Goal: Obtain resource: Download file/media

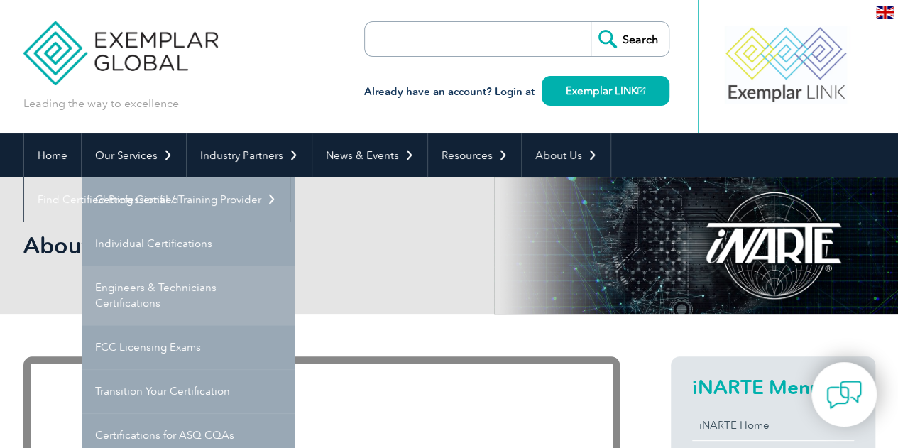
click at [133, 287] on link "Engineers & Technicians Certifications" at bounding box center [188, 295] width 213 height 60
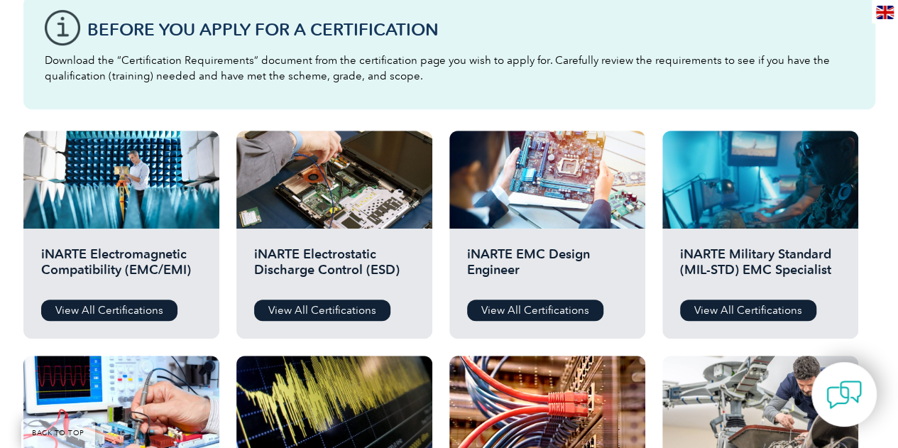
scroll to position [353, 0]
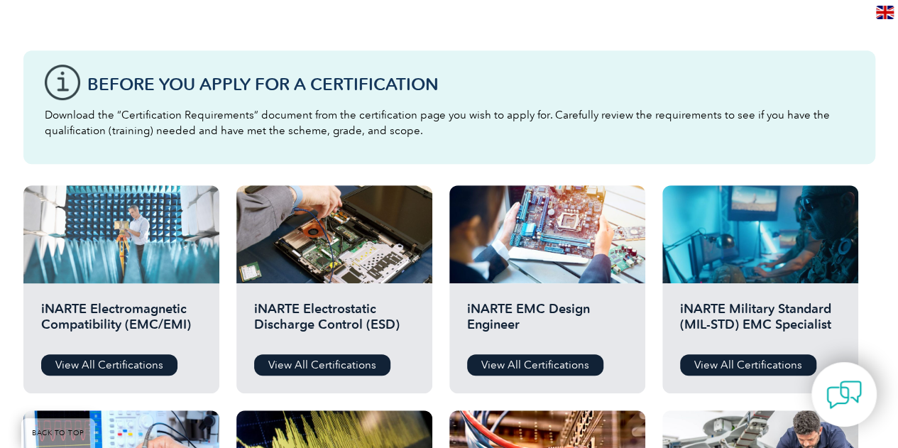
click at [108, 277] on div at bounding box center [121, 234] width 196 height 98
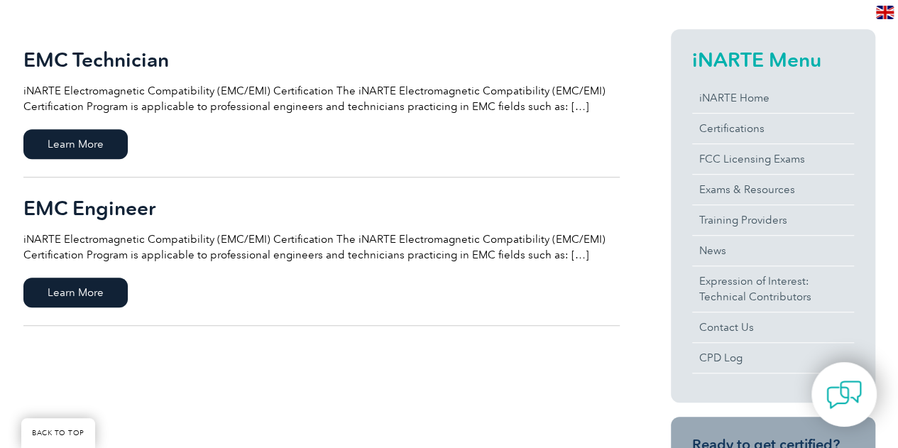
scroll to position [333, 0]
click at [87, 280] on span "Learn More" at bounding box center [75, 292] width 104 height 30
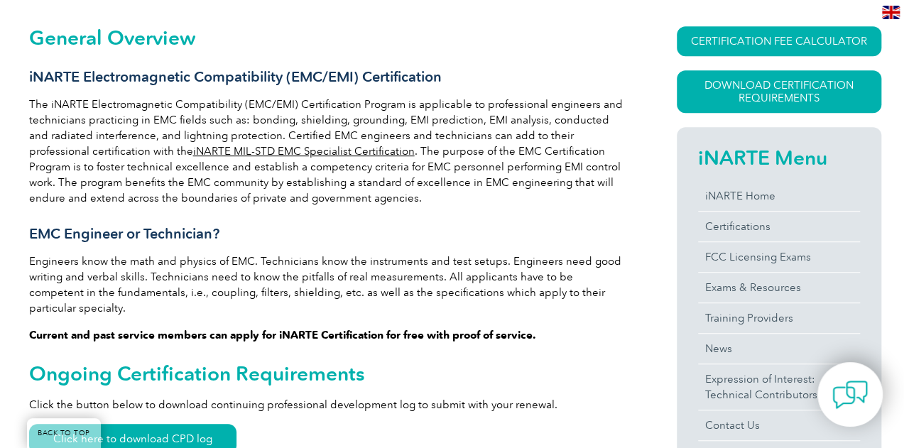
scroll to position [351, 0]
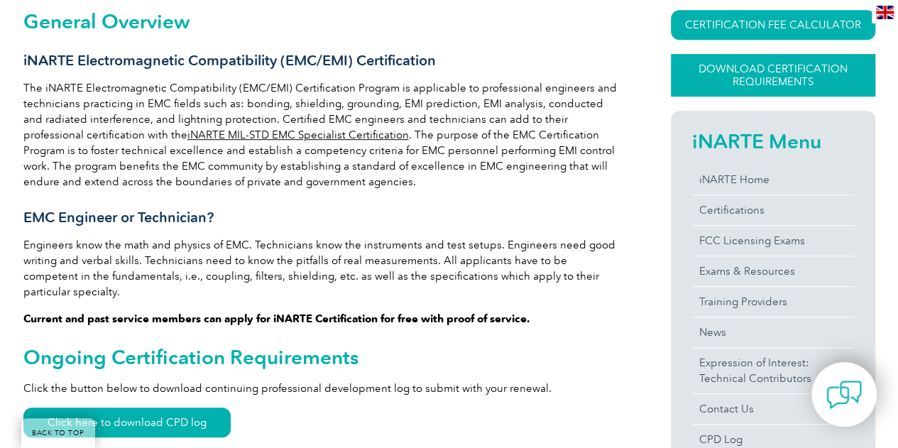
click at [750, 79] on link "Download Certification Requirements" at bounding box center [773, 75] width 204 height 43
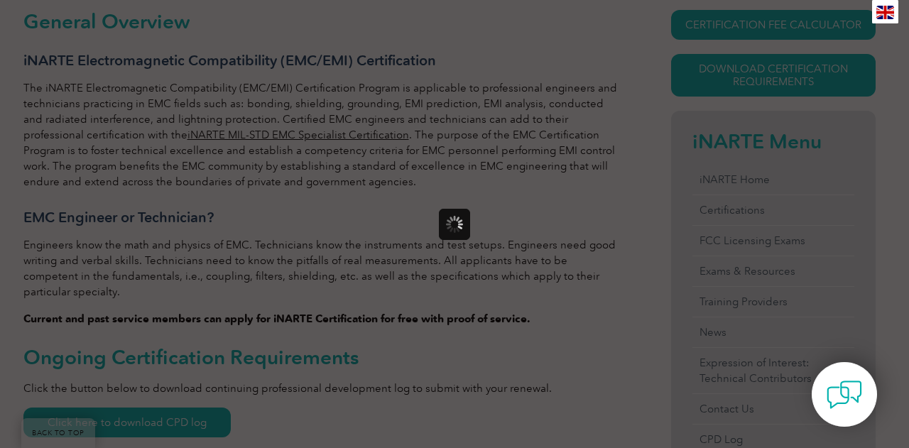
scroll to position [0, 0]
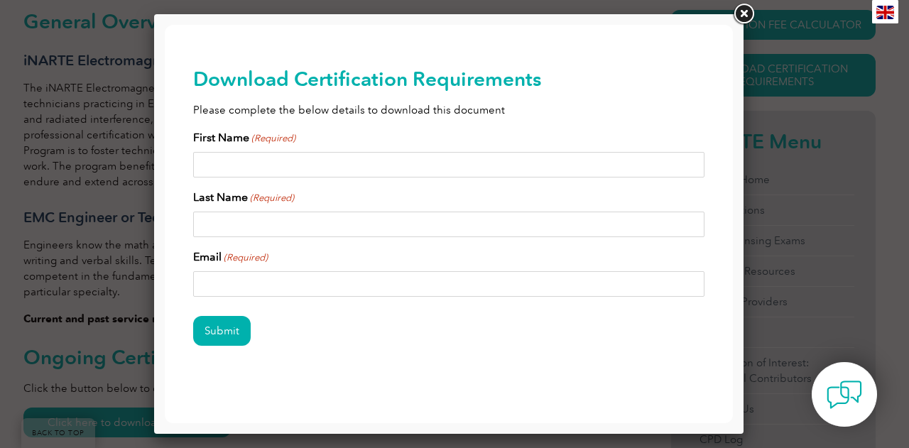
click at [310, 162] on input "First Name (Required)" at bounding box center [448, 165] width 511 height 26
type input "[PERSON_NAME]"
type input "[PERSON_NAME][EMAIL_ADDRESS][PERSON_NAME][DOMAIN_NAME]"
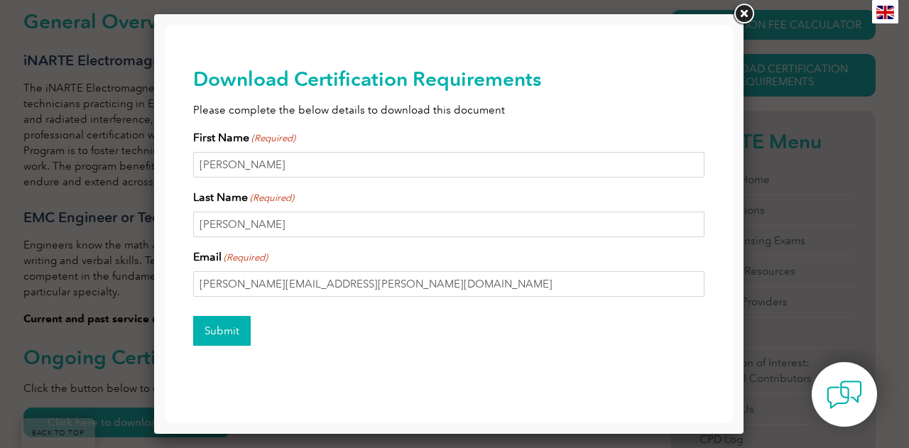
click at [232, 326] on input "Submit" at bounding box center [221, 331] width 57 height 30
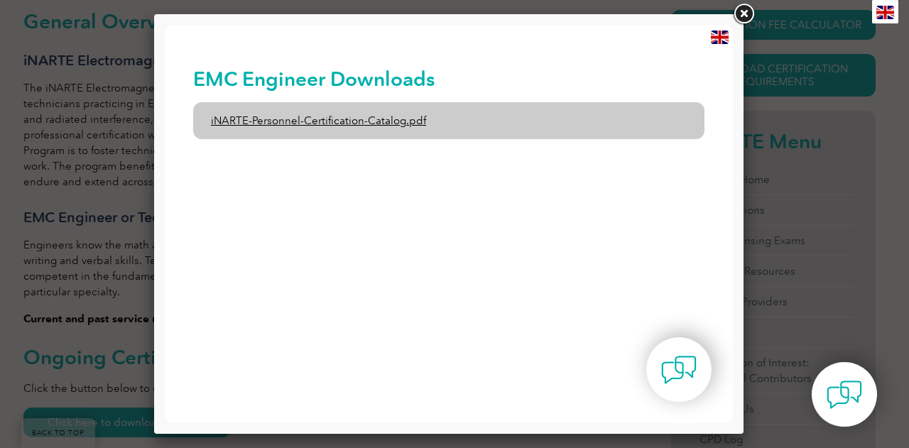
click at [346, 123] on link "iNARTE-Personnel-Certification-Catalog.pdf" at bounding box center [448, 120] width 511 height 37
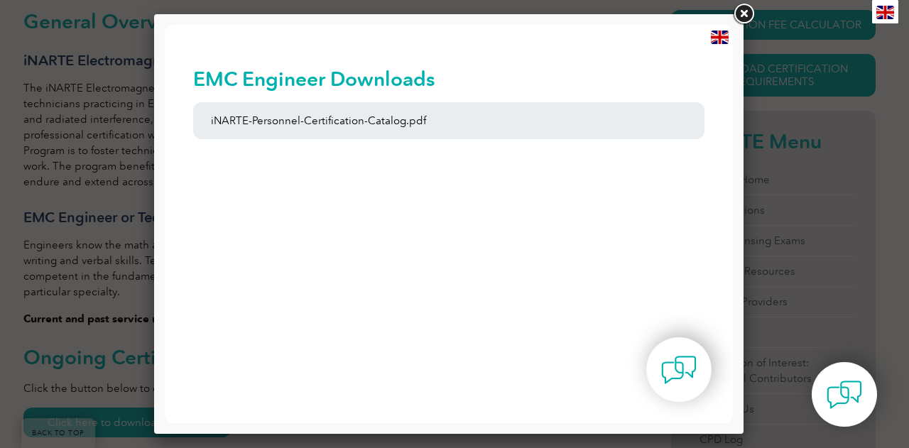
click at [745, 12] on link at bounding box center [743, 14] width 26 height 26
